Goal: Information Seeking & Learning: Learn about a topic

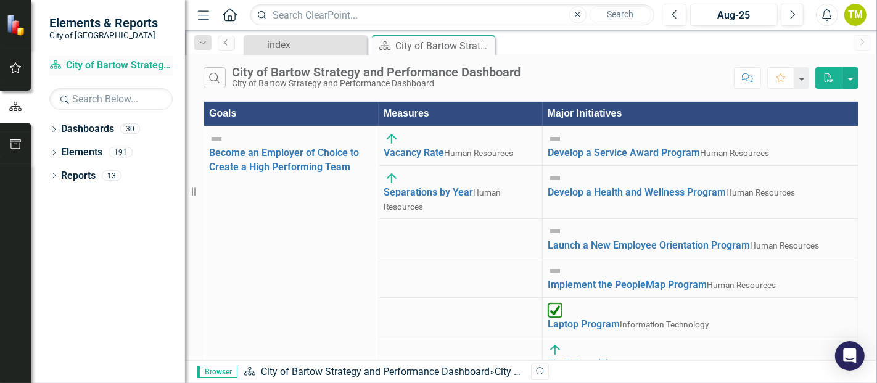
click at [91, 62] on link "Dashboard City of Bartow Strategy and Performance Dashboard" at bounding box center [110, 66] width 123 height 14
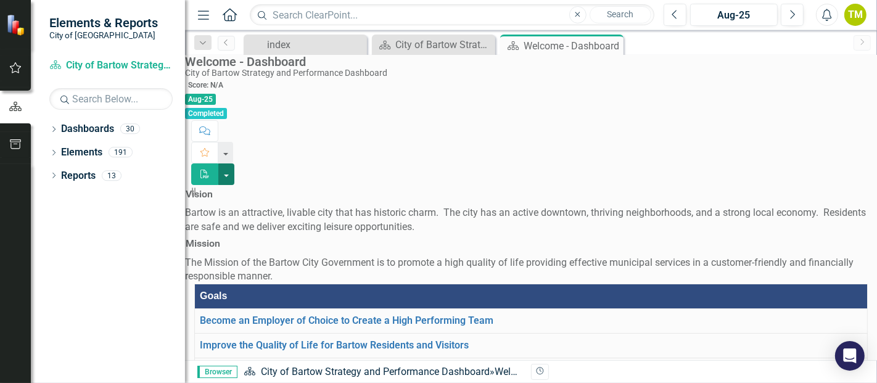
click at [234, 163] on button "button" at bounding box center [226, 174] width 16 height 22
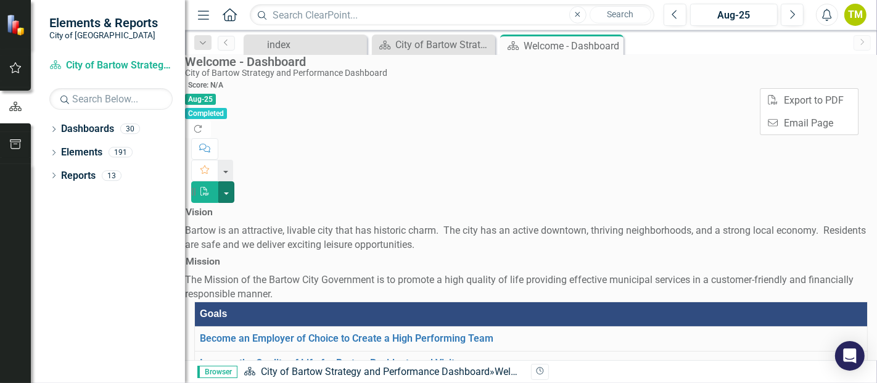
click at [480, 88] on div "Welcome - Dashboard City of Bartow Strategy and Performance Dashboard Score: N/…" at bounding box center [531, 129] width 692 height 148
click at [52, 130] on icon "Dropdown" at bounding box center [53, 130] width 9 height 7
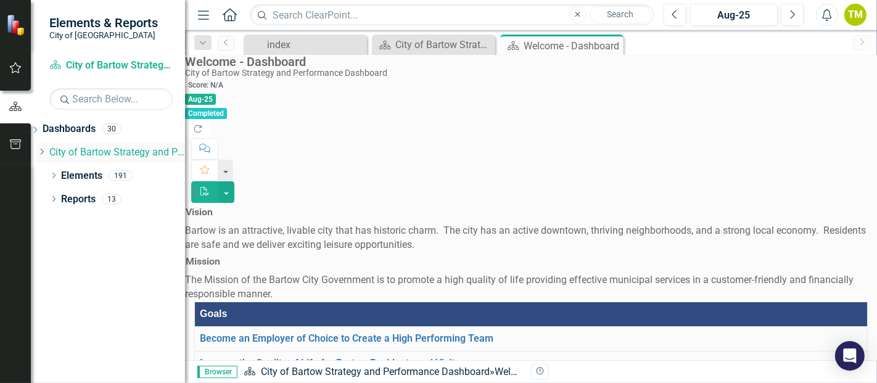
click at [46, 154] on icon "Dropdown" at bounding box center [41, 151] width 9 height 7
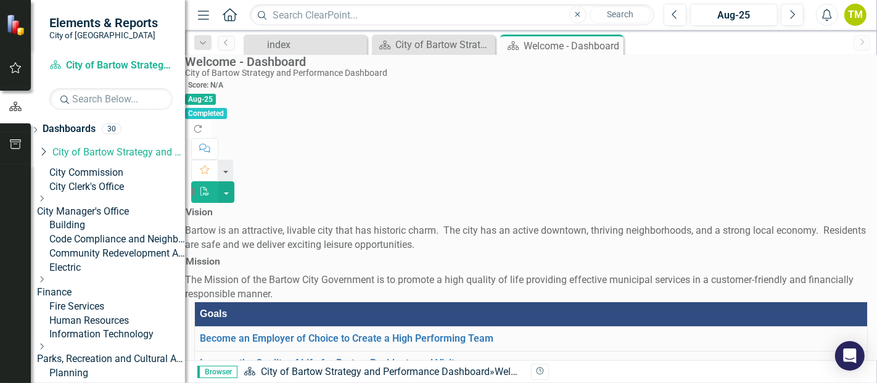
click at [185, 253] on div "Resize" at bounding box center [190, 191] width 10 height 383
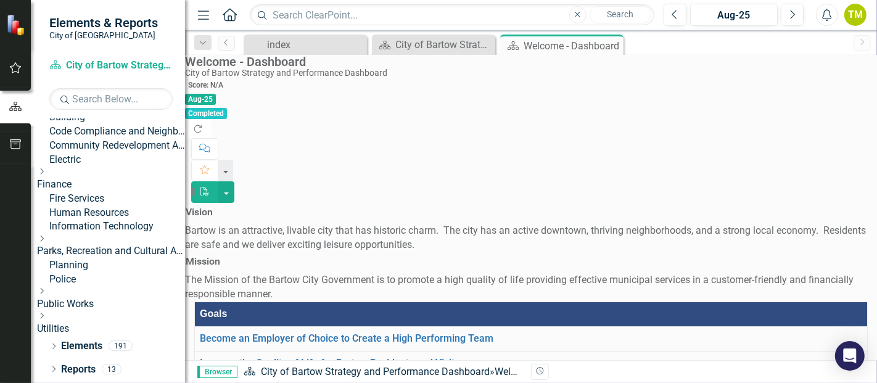
scroll to position [202, 0]
click at [52, 349] on icon at bounding box center [53, 347] width 3 height 6
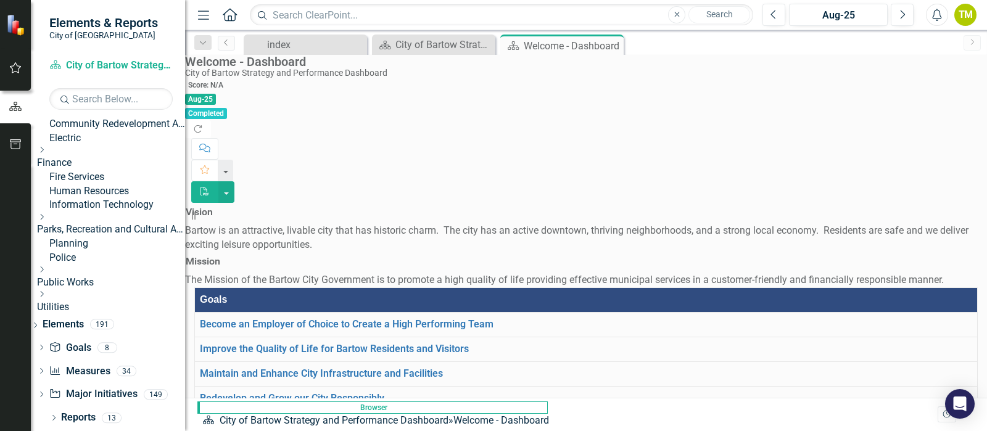
scroll to position [225, 0]
drag, startPoint x: 635, startPoint y: 4, endPoint x: 614, endPoint y: 79, distance: 78.1
click at [614, 79] on div "Score: N/A Aug-25 Completed Refresh Comment Favorite PDF" at bounding box center [586, 140] width 802 height 125
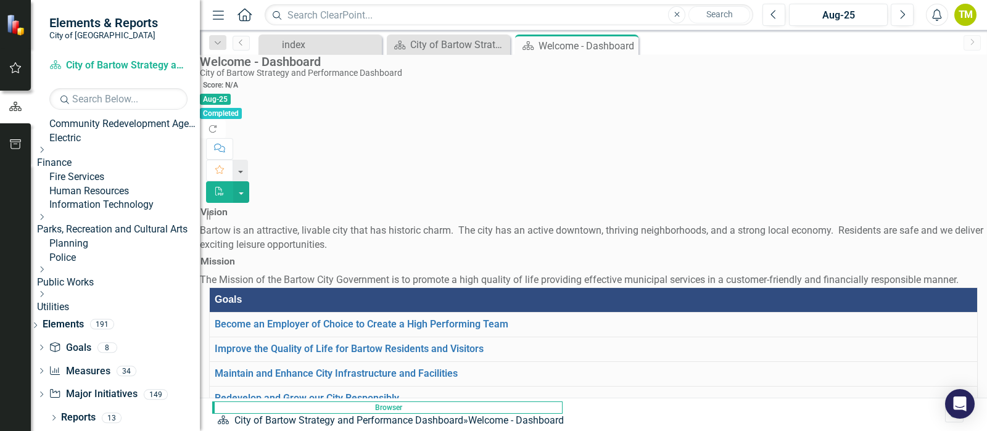
drag, startPoint x: 186, startPoint y: 220, endPoint x: 200, endPoint y: 220, distance: 13.6
click at [200, 220] on div "Resize" at bounding box center [205, 215] width 10 height 431
click at [39, 323] on icon "Dropdown" at bounding box center [35, 326] width 9 height 7
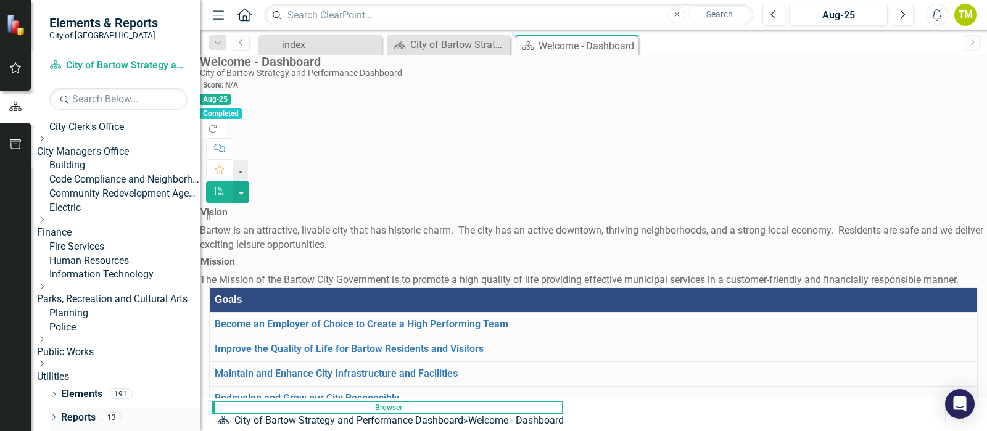
click at [53, 383] on icon at bounding box center [53, 418] width 3 height 6
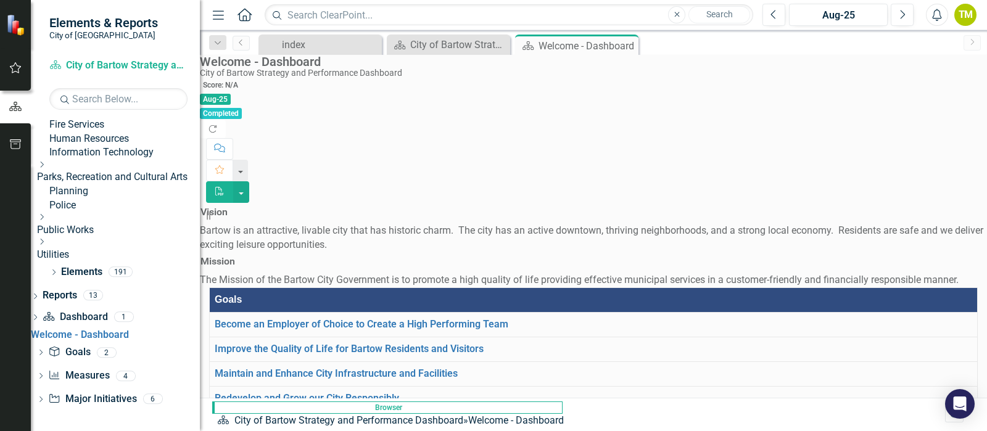
scroll to position [285, 0]
click at [45, 354] on icon "Dropdown" at bounding box center [40, 353] width 9 height 7
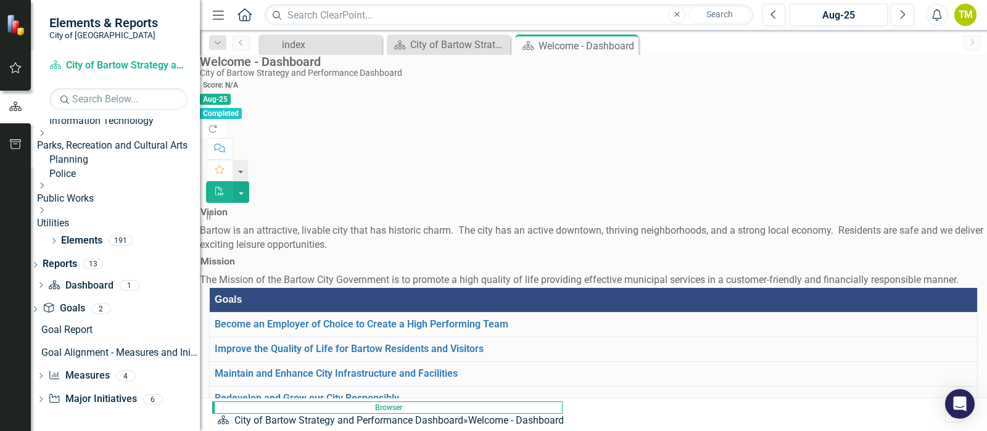
scroll to position [308, 0]
click at [45, 378] on icon "Dropdown" at bounding box center [40, 377] width 9 height 7
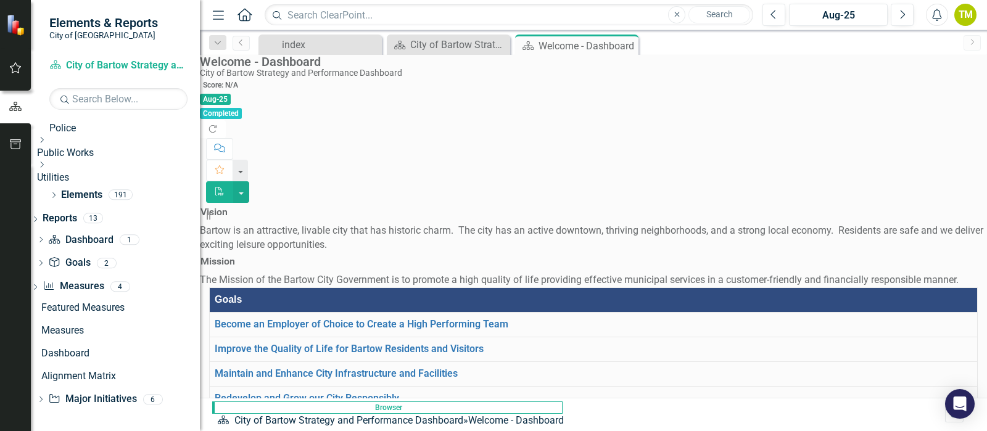
scroll to position [354, 0]
click at [114, 383] on link "Major Initiative Major Initiatives" at bounding box center [92, 399] width 88 height 14
click at [45, 383] on div "Dropdown" at bounding box center [40, 400] width 9 height 10
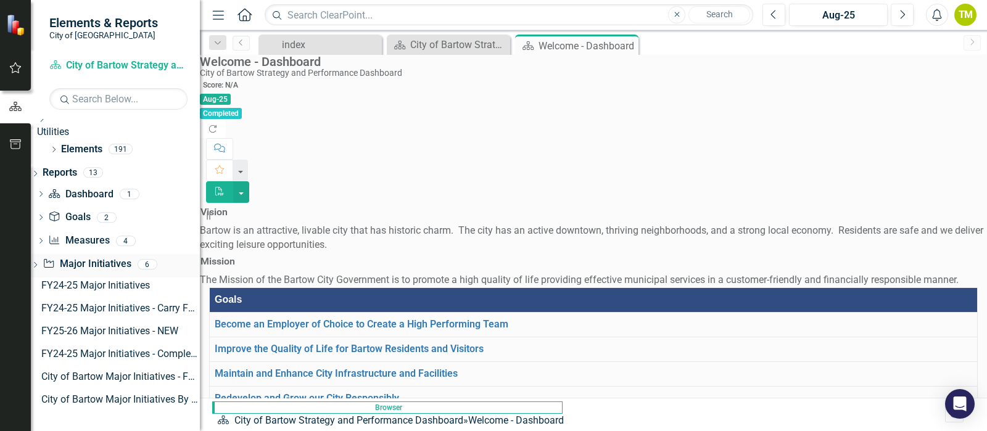
click at [39, 270] on icon "Dropdown" at bounding box center [35, 266] width 9 height 7
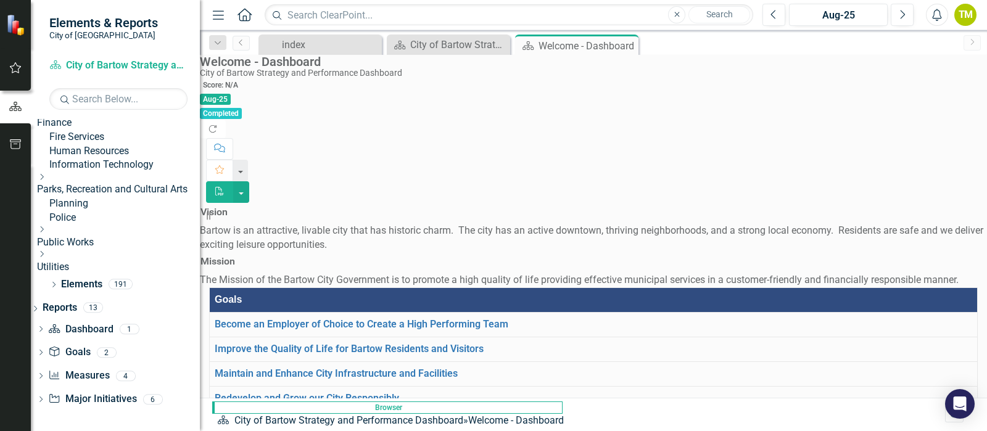
scroll to position [265, 0]
click at [94, 94] on input "text" at bounding box center [118, 99] width 138 height 22
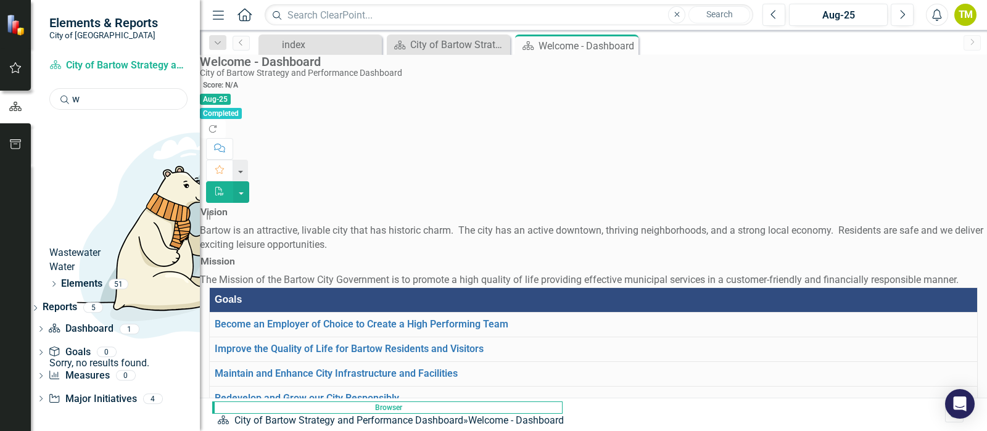
scroll to position [0, 0]
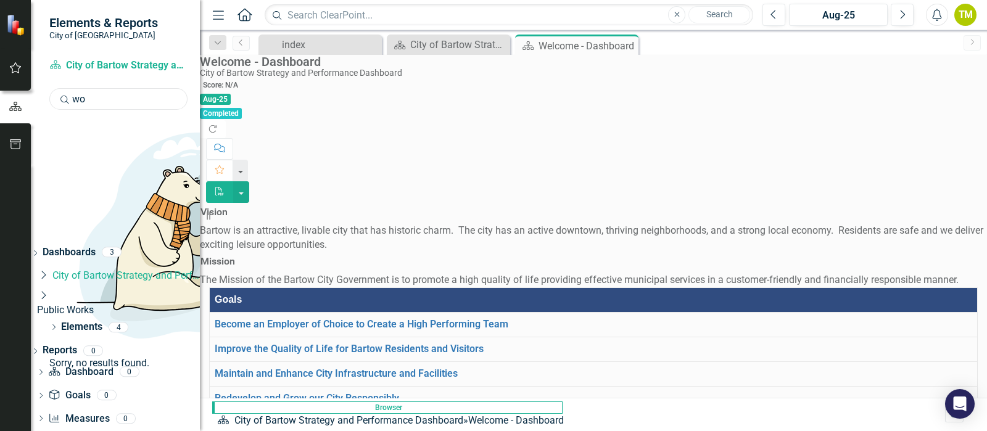
type input "w"
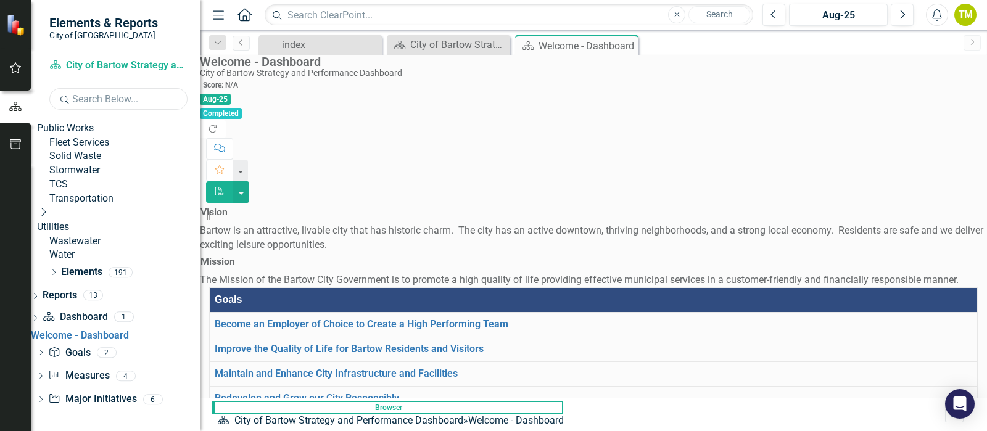
scroll to position [357, 0]
click at [220, 20] on icon "Menu" at bounding box center [218, 14] width 16 height 13
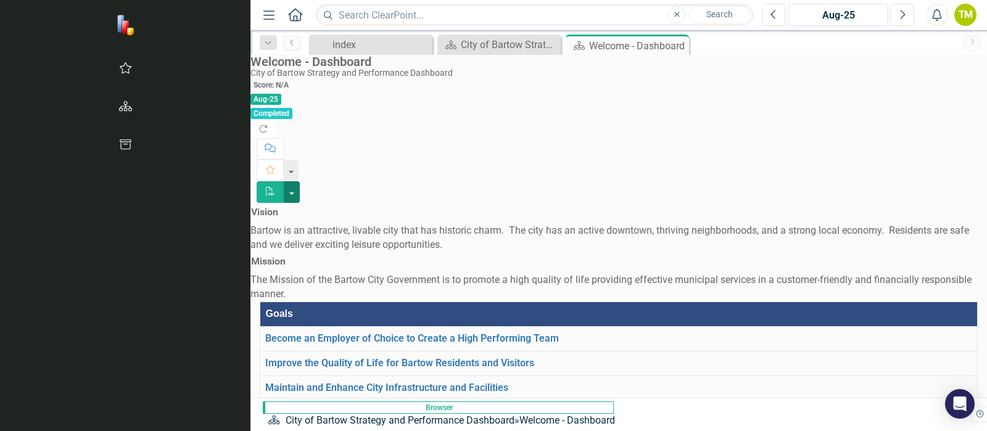
click at [300, 181] on button "button" at bounding box center [292, 192] width 16 height 22
